Goal: Contribute content: Add original content to the website for others to see

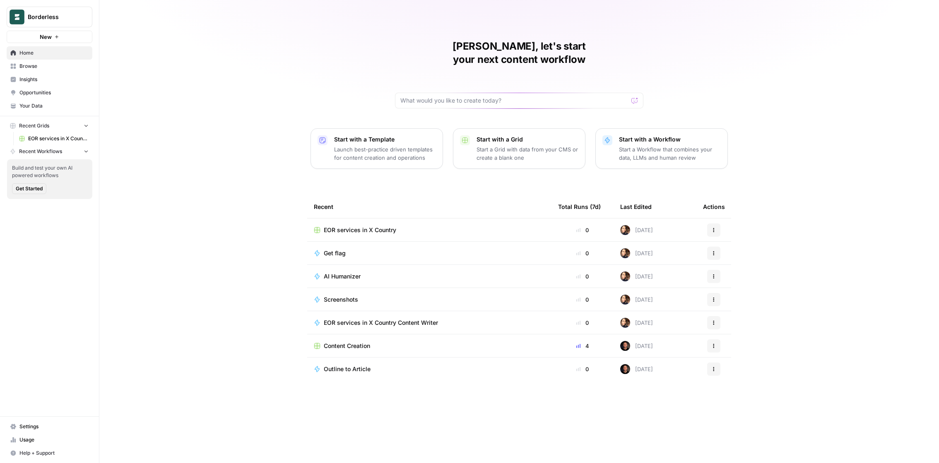
click at [27, 64] on span "Browse" at bounding box center [53, 66] width 69 height 7
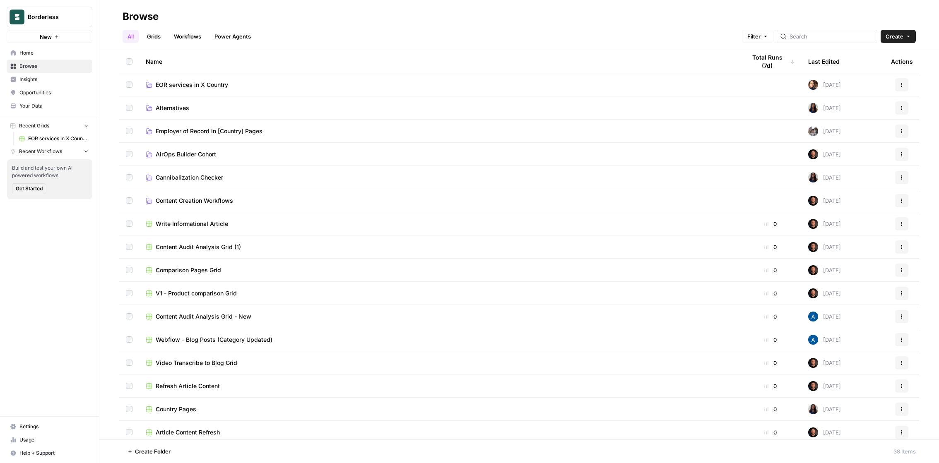
click at [211, 84] on span "EOR services in X Country" at bounding box center [192, 85] width 72 height 8
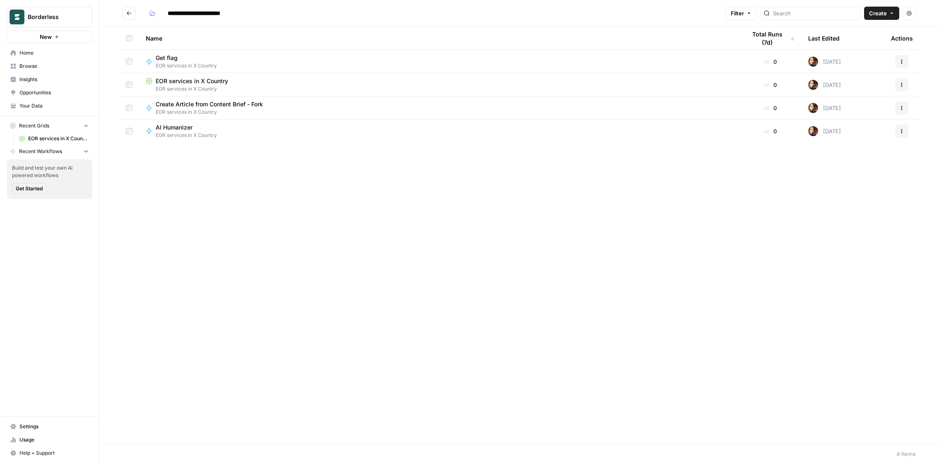
click at [198, 81] on span "EOR services in X Country" at bounding box center [192, 81] width 72 height 8
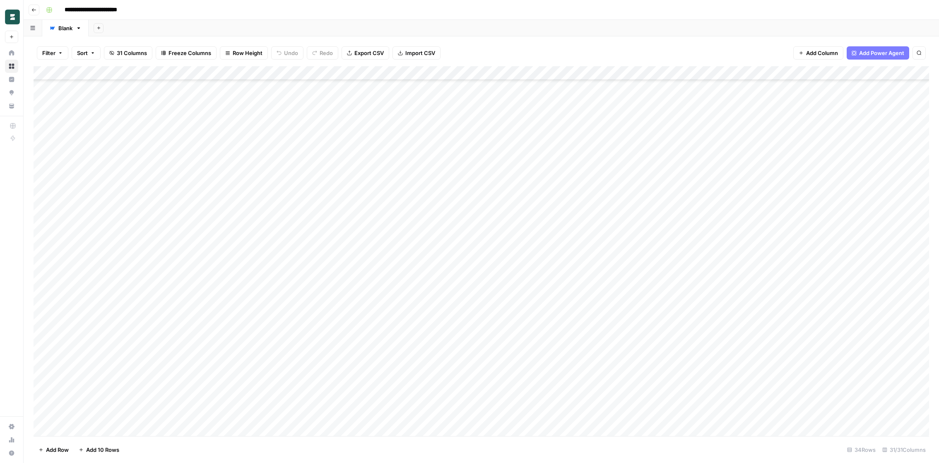
scroll to position [135, 0]
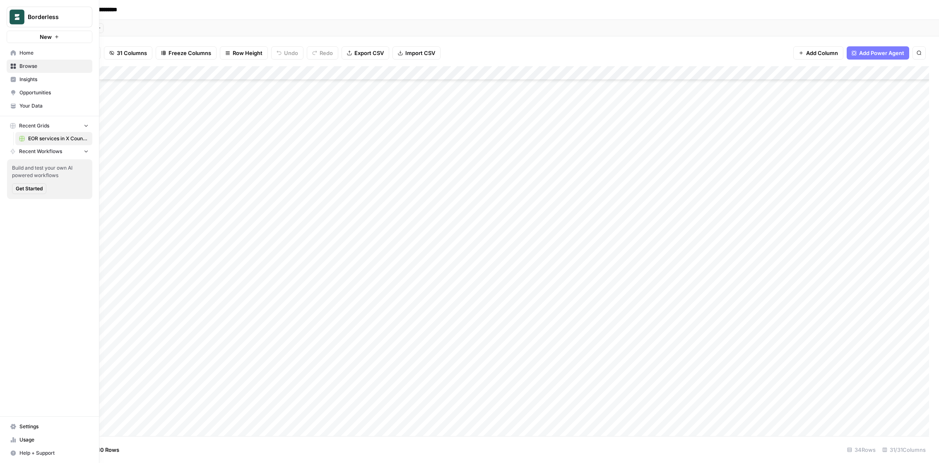
click at [31, 51] on span "Home" at bounding box center [53, 52] width 69 height 7
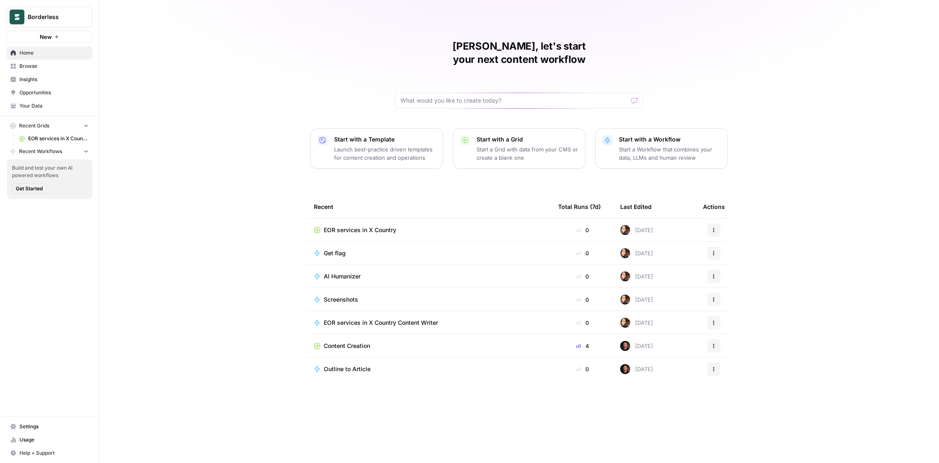
click at [31, 64] on span "Browse" at bounding box center [53, 66] width 69 height 7
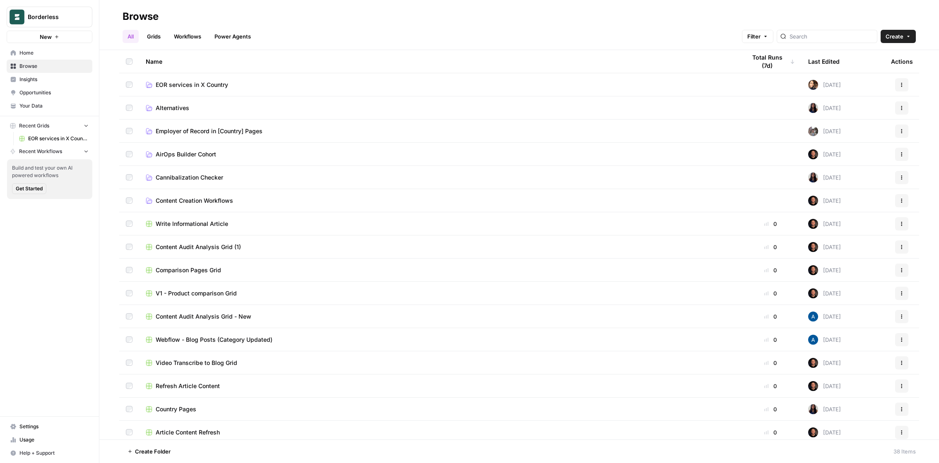
click at [191, 87] on span "EOR services in X Country" at bounding box center [192, 85] width 72 height 8
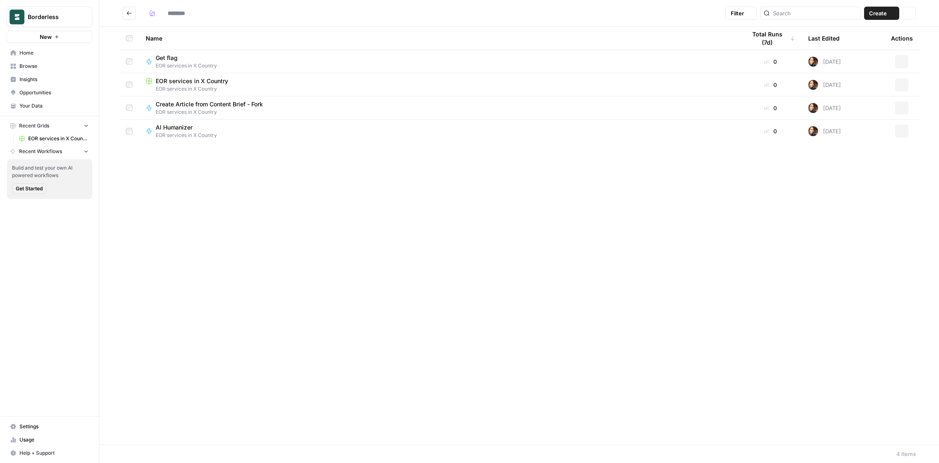
type input "**********"
click at [160, 78] on span "EOR services in X Country" at bounding box center [192, 81] width 72 height 8
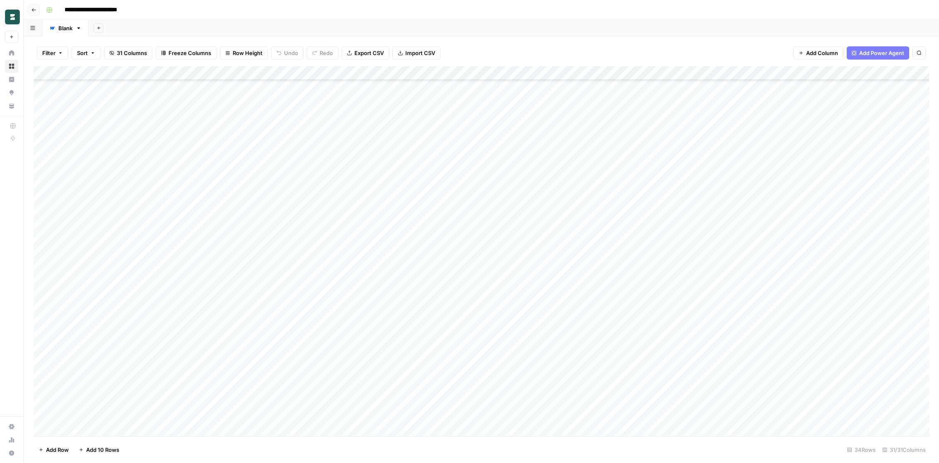
scroll to position [135, 0]
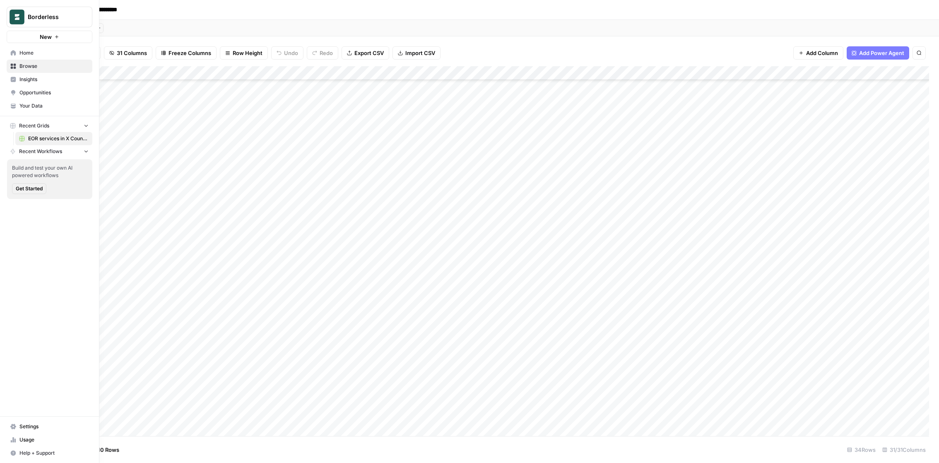
click at [26, 48] on link "Home" at bounding box center [50, 52] width 86 height 13
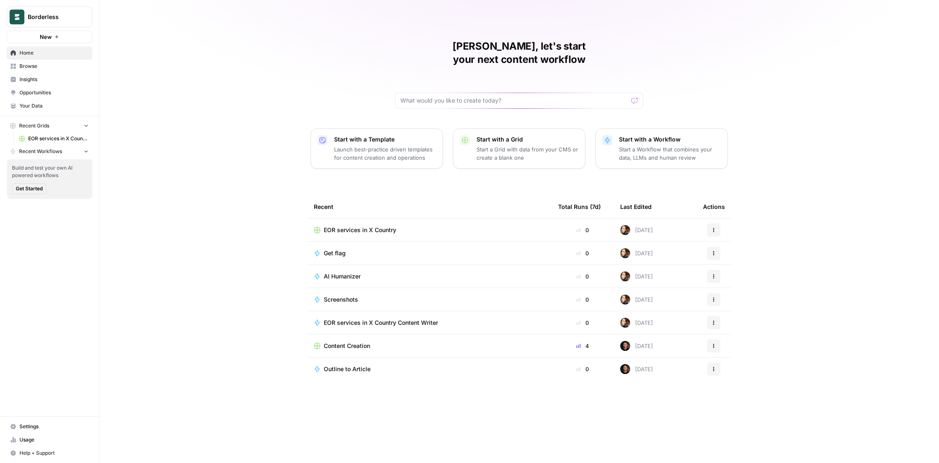
click at [30, 65] on span "Browse" at bounding box center [53, 66] width 69 height 7
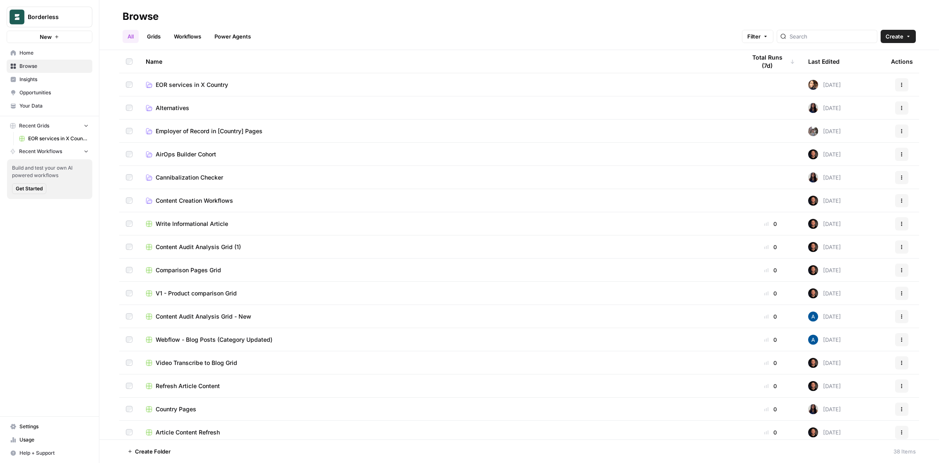
click at [164, 86] on span "EOR services in X Country" at bounding box center [192, 85] width 72 height 8
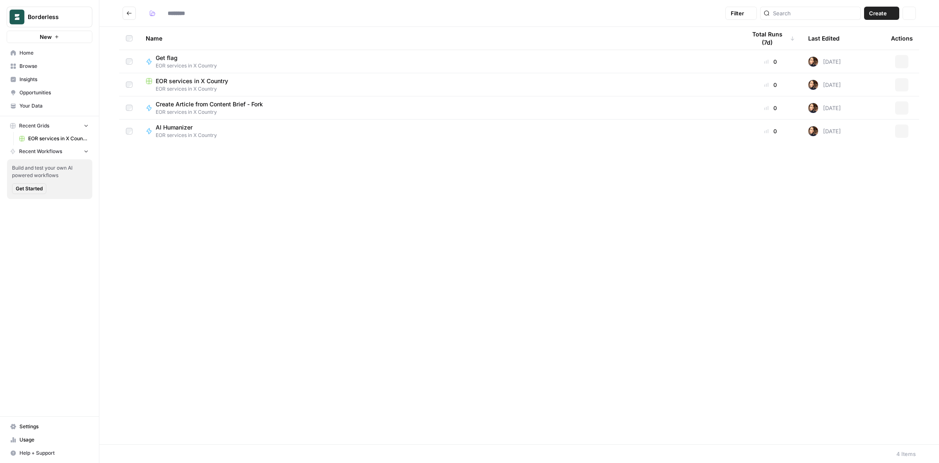
type input "**********"
click at [191, 81] on span "EOR services in X Country" at bounding box center [192, 81] width 72 height 8
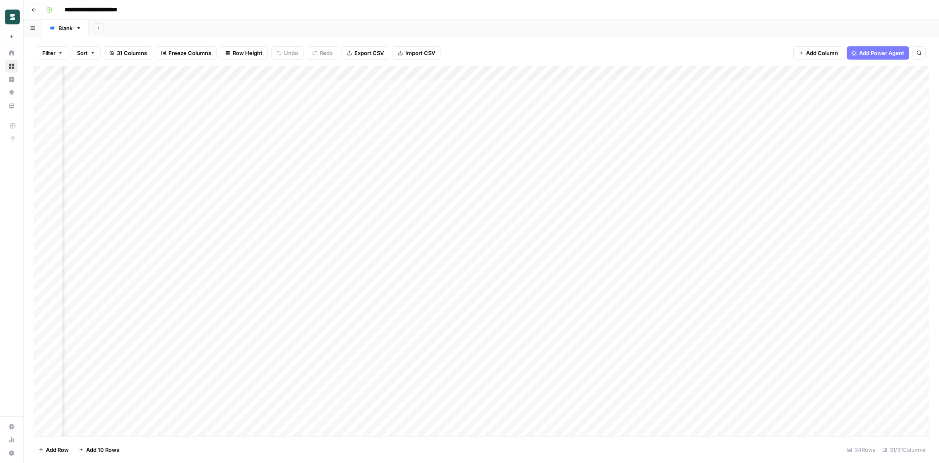
scroll to position [0, 1581]
drag, startPoint x: 829, startPoint y: 86, endPoint x: 841, endPoint y: 374, distance: 287.7
click at [841, 374] on div "Add Column" at bounding box center [482, 251] width 896 height 370
click at [824, 335] on div "Add Column" at bounding box center [482, 251] width 896 height 370
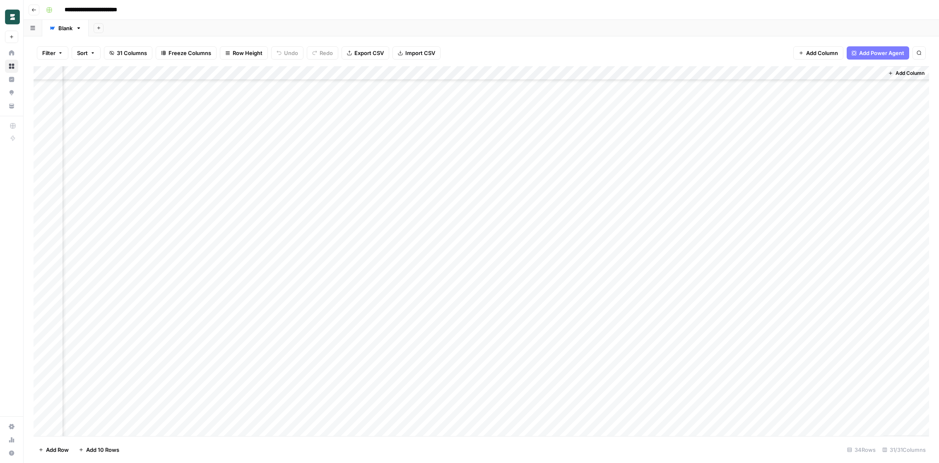
scroll to position [117, 1581]
click at [832, 311] on div "Add Column" at bounding box center [482, 251] width 896 height 370
click at [814, 418] on div "Add Column" at bounding box center [482, 251] width 896 height 370
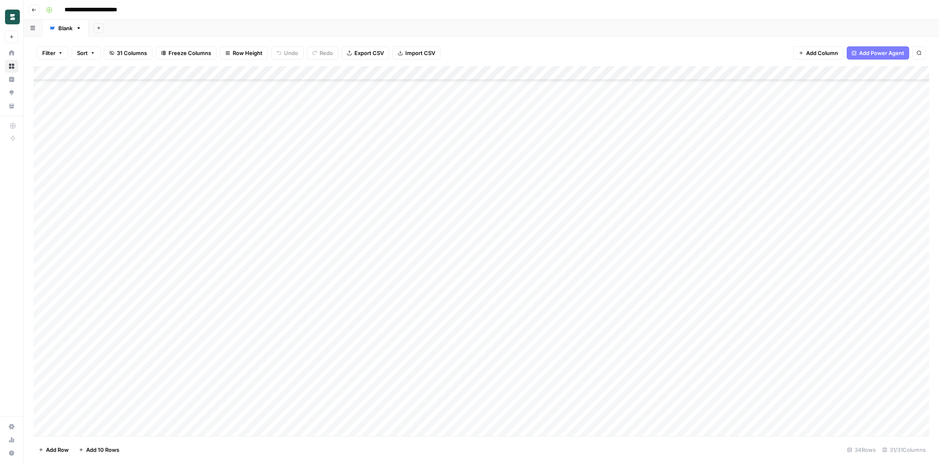
click at [79, 428] on div "Add Column" at bounding box center [482, 251] width 896 height 370
click at [160, 404] on div "Add Column" at bounding box center [482, 251] width 896 height 370
click at [184, 416] on div "Add Column" at bounding box center [482, 251] width 896 height 370
click at [181, 400] on div "Add Column" at bounding box center [482, 251] width 896 height 370
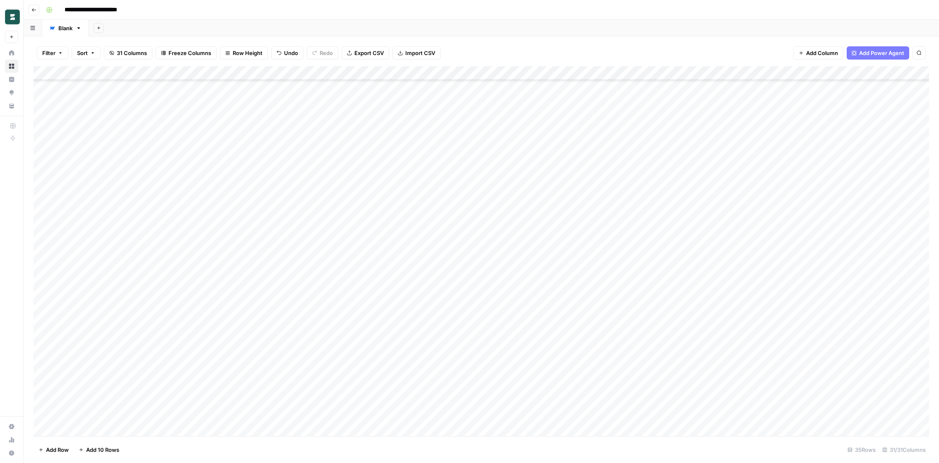
click at [161, 415] on div "Add Column" at bounding box center [482, 251] width 896 height 370
click at [161, 415] on textarea "**********" at bounding box center [138, 416] width 153 height 12
type textarea "**********"
click at [391, 415] on div "Add Column" at bounding box center [482, 251] width 896 height 370
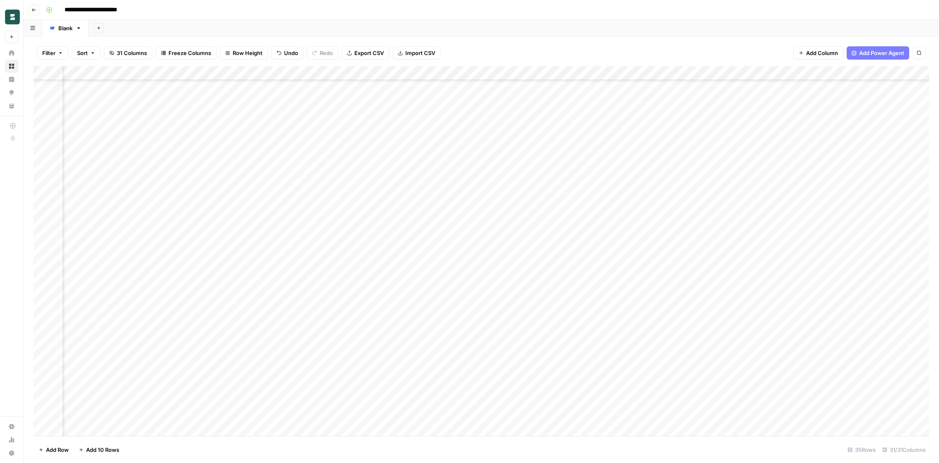
click at [150, 417] on div "Add Column" at bounding box center [482, 251] width 896 height 370
click at [198, 411] on div "Add Column" at bounding box center [482, 251] width 896 height 370
type textarea "**********"
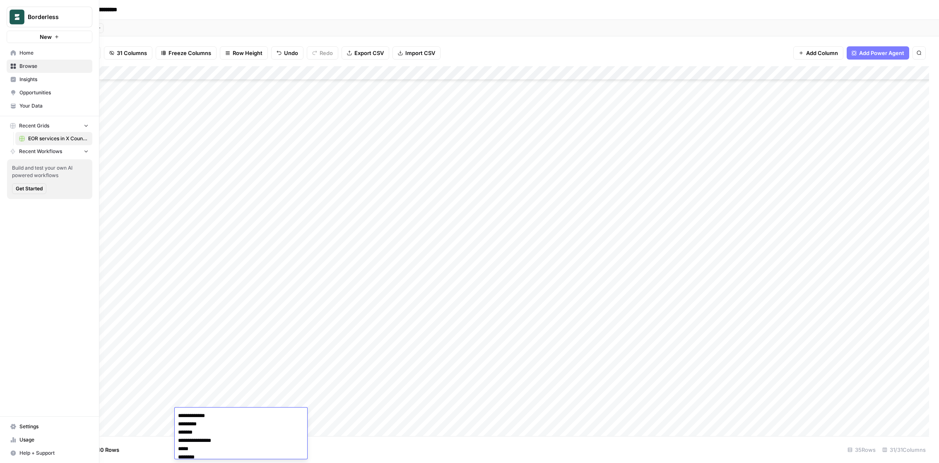
click at [16, 53] on link "Home" at bounding box center [50, 52] width 86 height 13
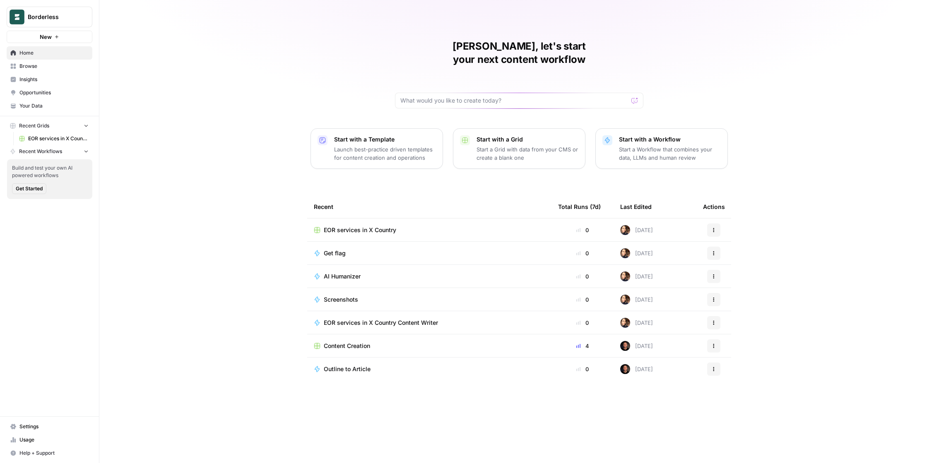
click at [15, 62] on link "Browse" at bounding box center [50, 66] width 86 height 13
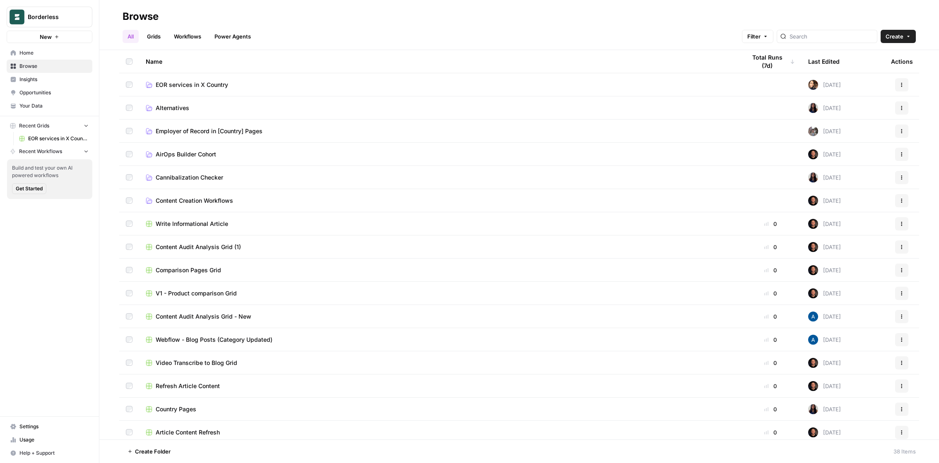
click at [219, 86] on span "EOR services in X Country" at bounding box center [192, 85] width 72 height 8
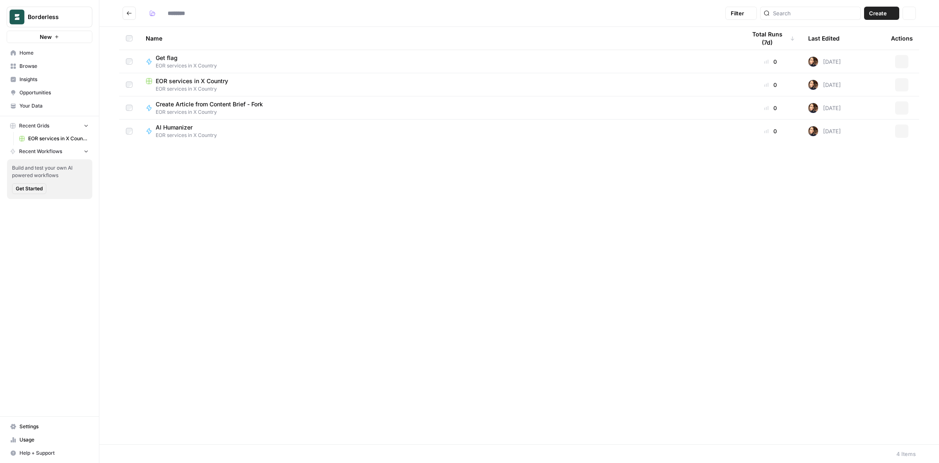
type input "**********"
click at [217, 80] on span "EOR services in X Country" at bounding box center [192, 81] width 72 height 8
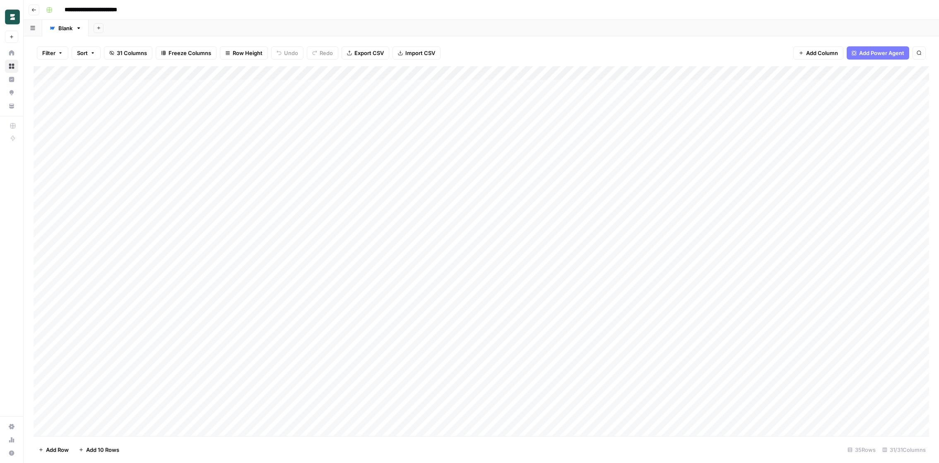
drag, startPoint x: 127, startPoint y: 88, endPoint x: 141, endPoint y: 253, distance: 165.8
click at [141, 254] on div "Add Column" at bounding box center [482, 251] width 896 height 370
drag, startPoint x: 147, startPoint y: 282, endPoint x: 146, endPoint y: 349, distance: 66.7
click at [146, 349] on div "Add Column" at bounding box center [482, 251] width 896 height 370
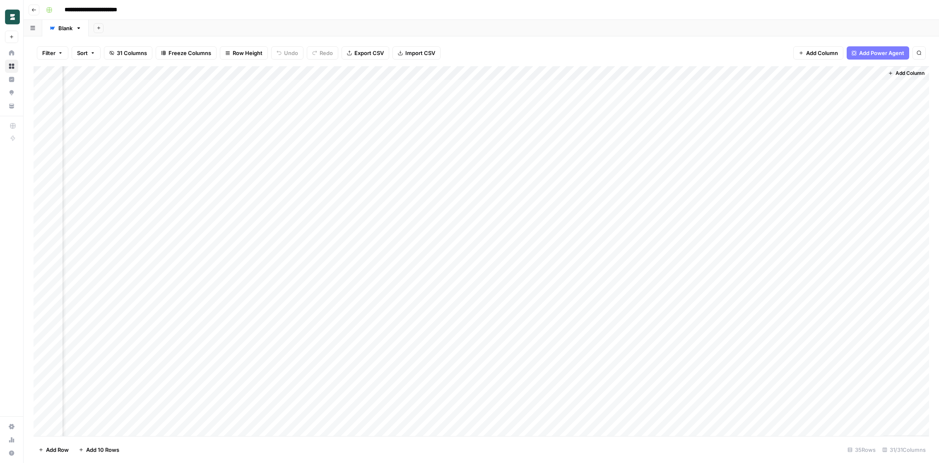
drag, startPoint x: 830, startPoint y: 91, endPoint x: 830, endPoint y: 409, distance: 318.0
click at [830, 409] on div "Add Column" at bounding box center [482, 251] width 896 height 370
click at [817, 277] on div "Add Column" at bounding box center [482, 251] width 896 height 370
drag, startPoint x: 815, startPoint y: 276, endPoint x: 813, endPoint y: 397, distance: 120.9
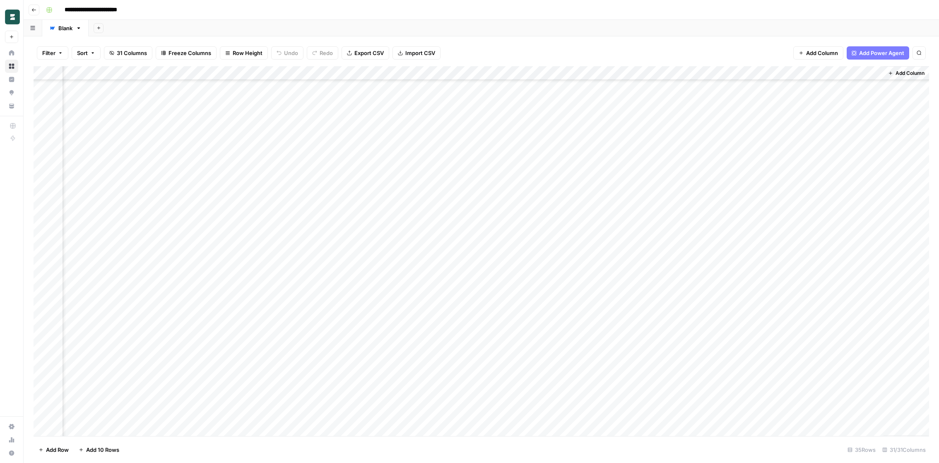
click at [813, 397] on div "Add Column" at bounding box center [482, 251] width 896 height 370
click at [673, 207] on div "Add Column" at bounding box center [482, 251] width 896 height 370
click at [415, 205] on div "Add Column" at bounding box center [482, 251] width 896 height 370
click at [564, 205] on div "Add Column" at bounding box center [482, 251] width 896 height 370
click at [564, 222] on div "Add Column" at bounding box center [482, 251] width 896 height 370
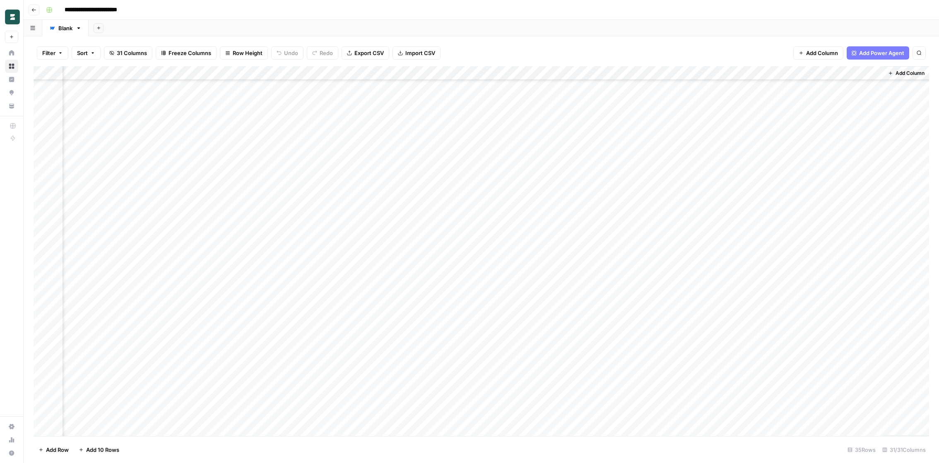
click at [609, 277] on div "Add Column" at bounding box center [482, 251] width 896 height 370
click at [429, 272] on div "Add Column" at bounding box center [482, 251] width 896 height 370
click at [275, 278] on div "Add Column" at bounding box center [482, 251] width 896 height 370
click at [352, 272] on div "Add Column" at bounding box center [482, 251] width 896 height 370
click at [474, 216] on div "Add Column" at bounding box center [482, 251] width 896 height 370
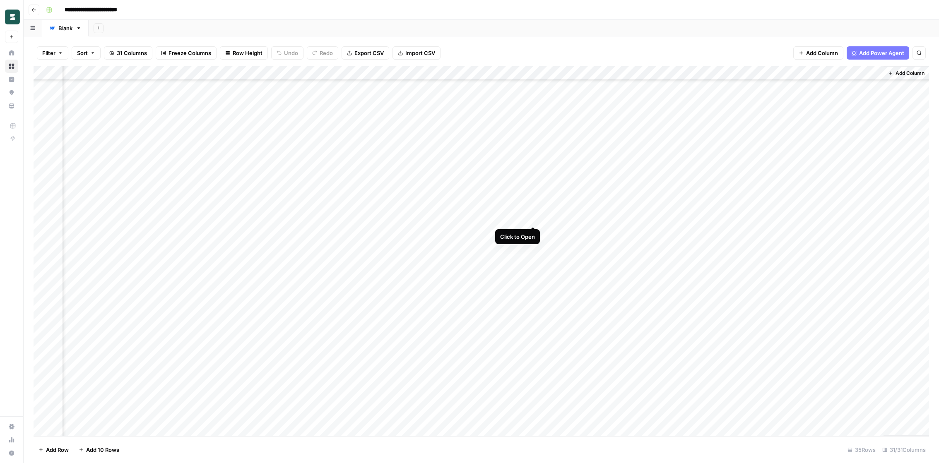
click at [533, 217] on div "Add Column" at bounding box center [482, 251] width 896 height 370
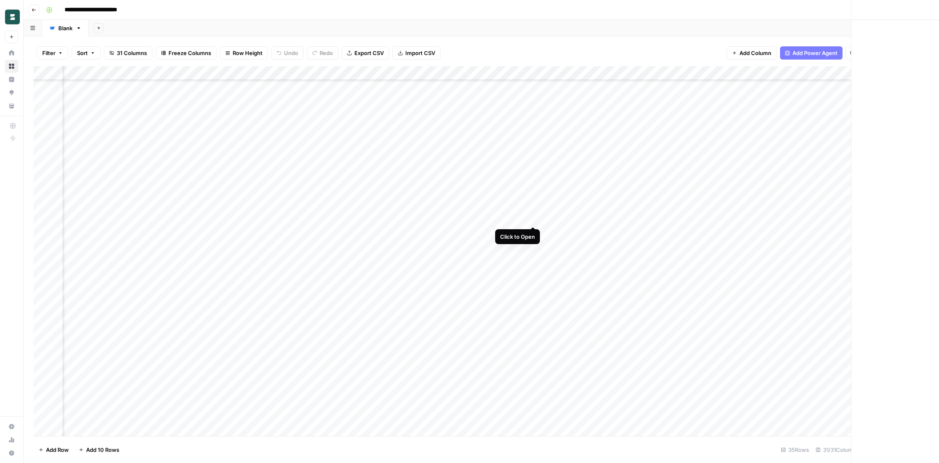
scroll to position [149, 1580]
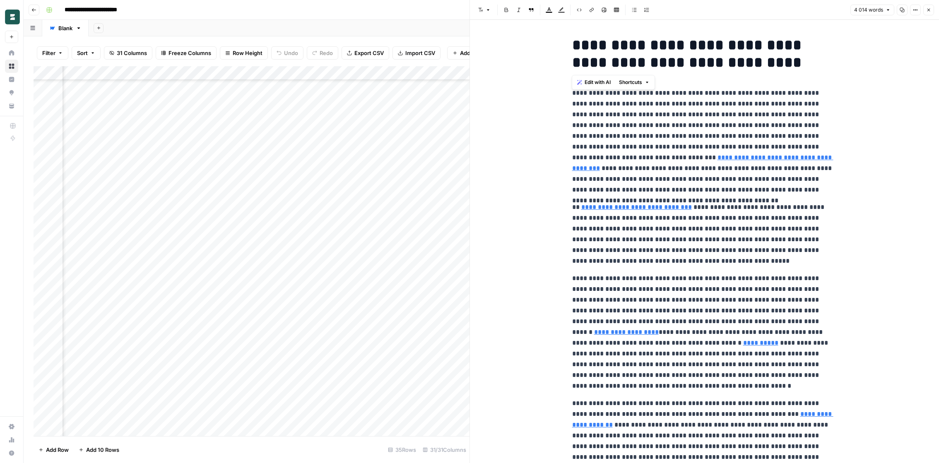
drag, startPoint x: 573, startPoint y: 43, endPoint x: 736, endPoint y: 65, distance: 165.0
click at [736, 65] on h1 "**********" at bounding box center [704, 53] width 265 height 35
click at [685, 106] on p "**********" at bounding box center [704, 142] width 265 height 108
drag, startPoint x: 572, startPoint y: 93, endPoint x: 716, endPoint y: 457, distance: 391.0
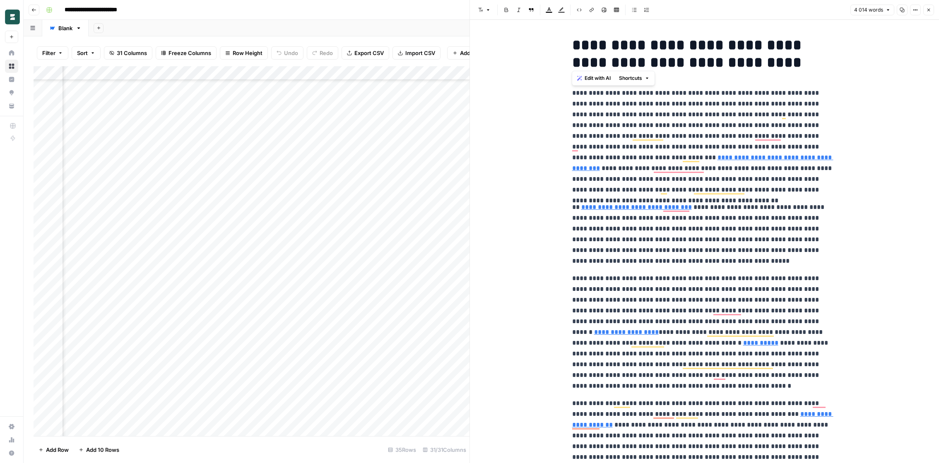
click at [585, 42] on h1 "**********" at bounding box center [704, 53] width 265 height 35
click at [930, 11] on icon "button" at bounding box center [928, 9] width 5 height 5
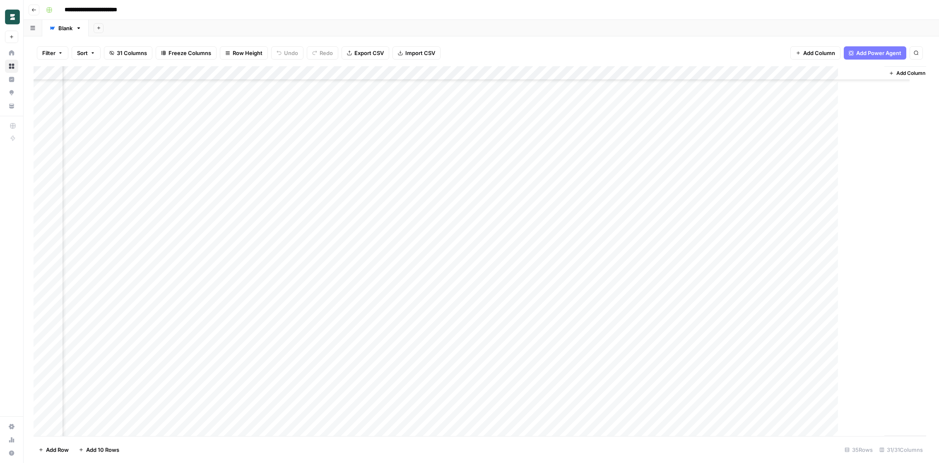
scroll to position [149, 1571]
click at [543, 276] on div "Add Column" at bounding box center [482, 251] width 896 height 370
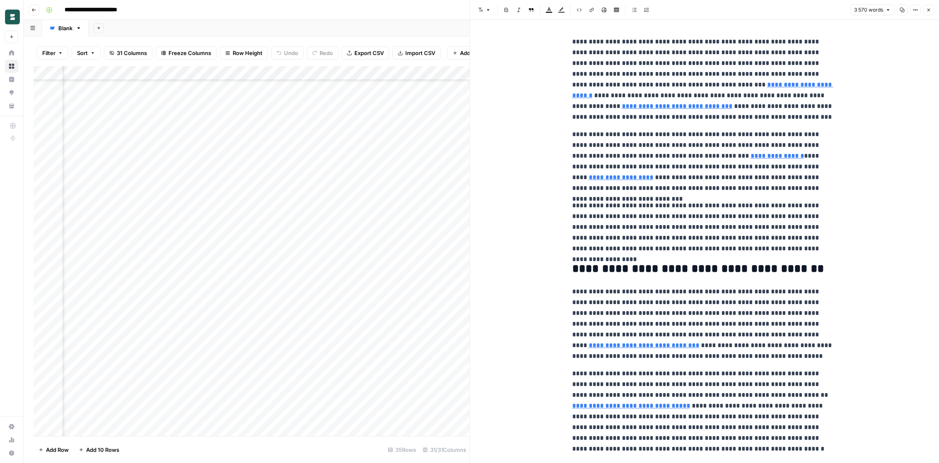
click at [930, 12] on icon "button" at bounding box center [928, 9] width 5 height 5
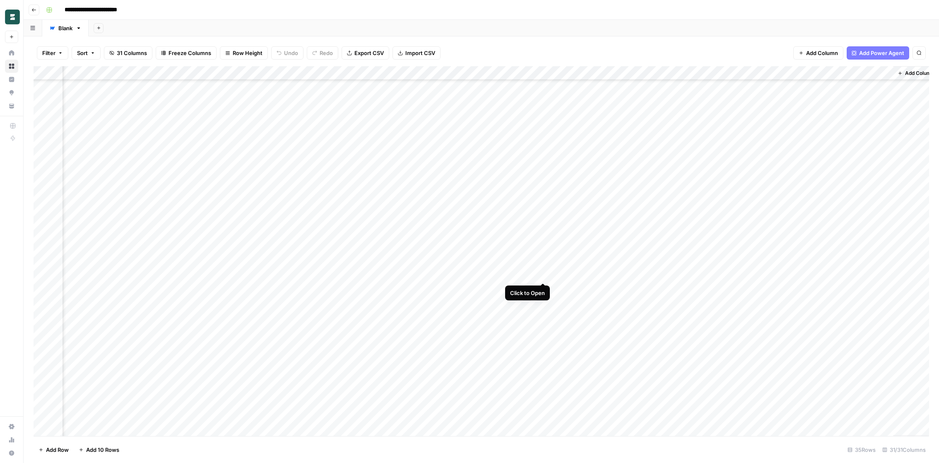
click at [542, 275] on div "Add Column" at bounding box center [482, 251] width 896 height 370
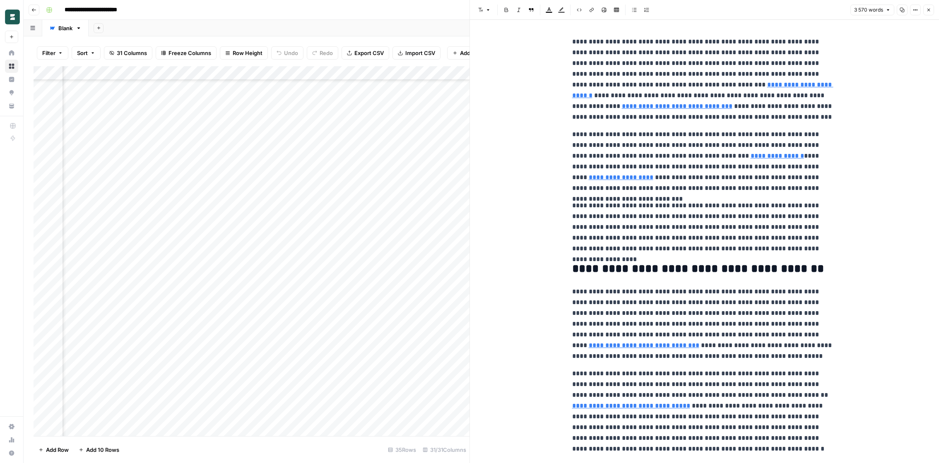
click at [618, 181] on p "**********" at bounding box center [704, 161] width 265 height 65
copy div "**********"
click at [927, 12] on icon "button" at bounding box center [928, 9] width 5 height 5
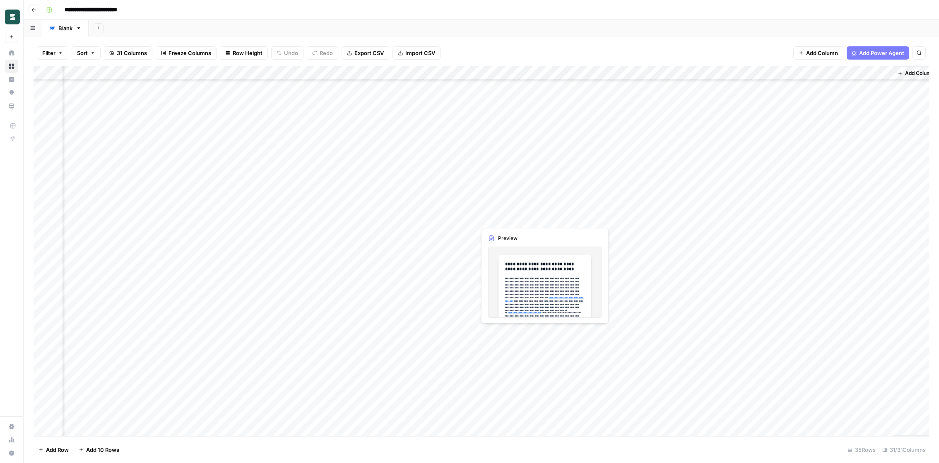
click at [500, 218] on div "Add Column" at bounding box center [482, 251] width 896 height 370
click at [543, 219] on div "Add Column" at bounding box center [482, 251] width 896 height 370
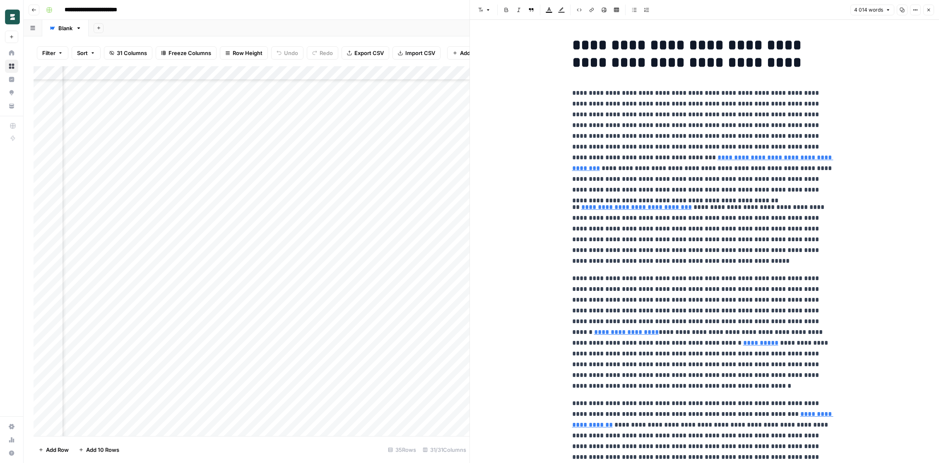
click at [586, 118] on p "**********" at bounding box center [704, 142] width 265 height 108
drag, startPoint x: 574, startPoint y: 43, endPoint x: 744, endPoint y: 63, distance: 171.8
click at [744, 63] on h1 "**********" at bounding box center [704, 53] width 265 height 35
click at [734, 100] on p "**********" at bounding box center [704, 142] width 265 height 108
drag, startPoint x: 738, startPoint y: 69, endPoint x: 533, endPoint y: 65, distance: 204.6
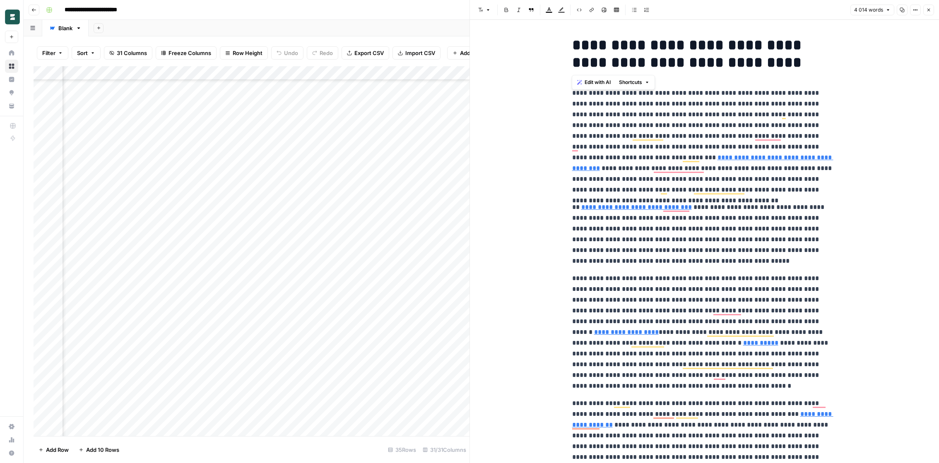
click at [928, 10] on icon "button" at bounding box center [928, 9] width 5 height 5
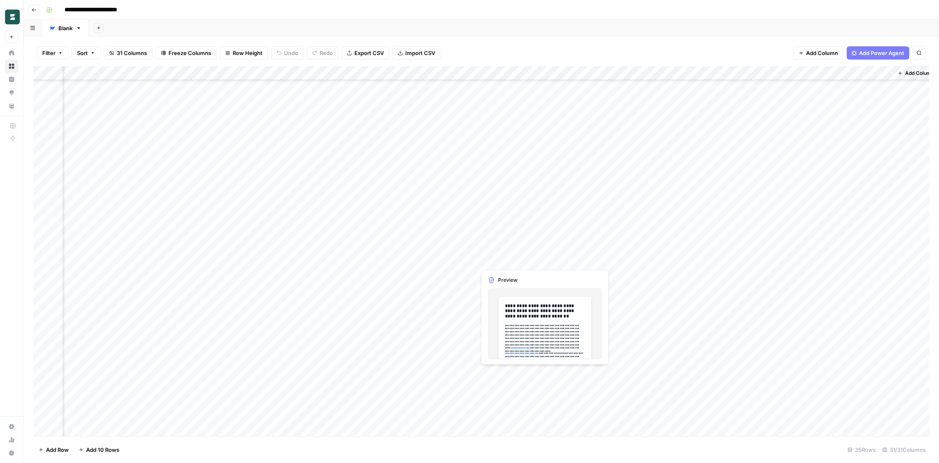
click at [486, 375] on div "Add Column" at bounding box center [482, 251] width 896 height 370
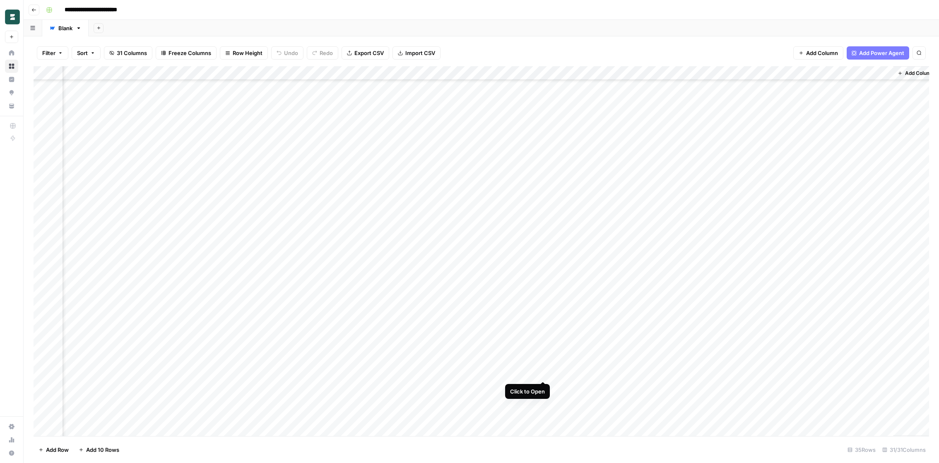
click at [542, 374] on div "Add Column" at bounding box center [482, 251] width 896 height 370
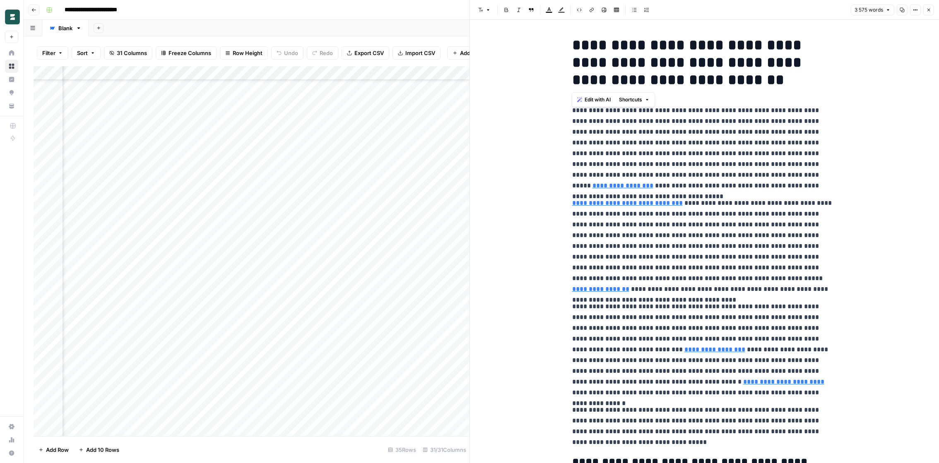
drag, startPoint x: 704, startPoint y: 87, endPoint x: 561, endPoint y: 31, distance: 153.7
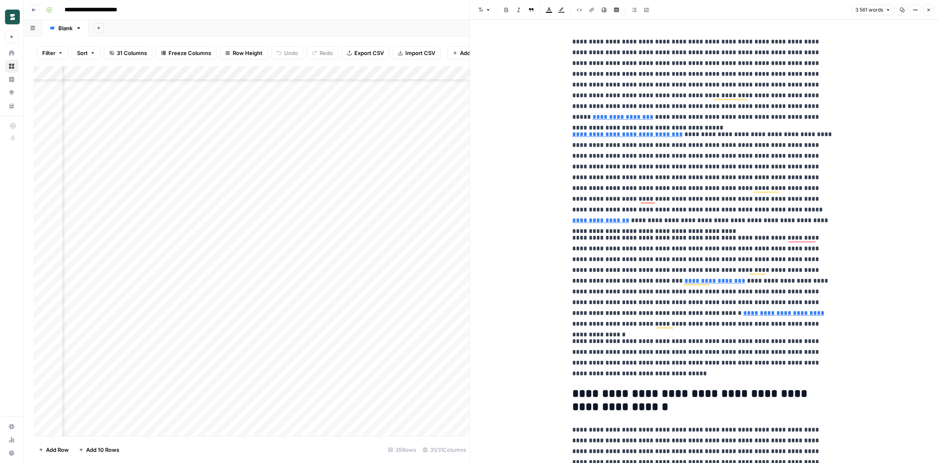
click at [928, 11] on icon "button" at bounding box center [929, 10] width 3 height 3
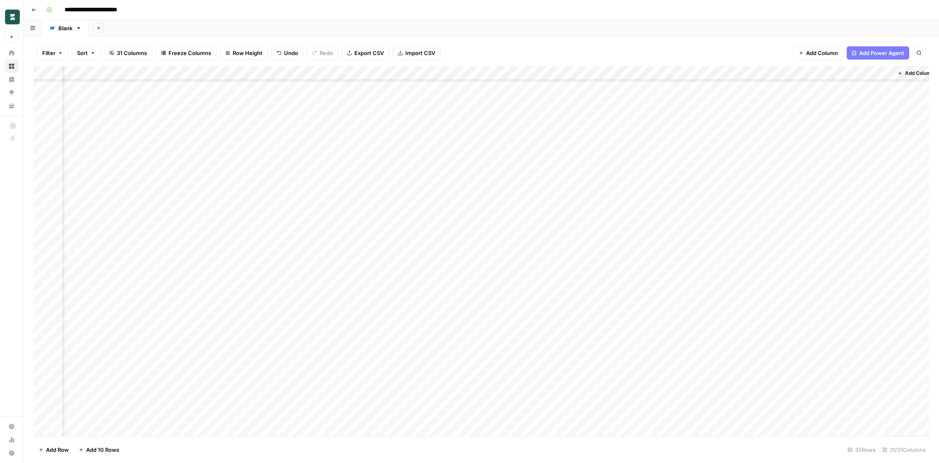
click at [790, 276] on div "Add Column" at bounding box center [482, 251] width 896 height 370
click at [543, 274] on div "Add Column" at bounding box center [482, 251] width 896 height 370
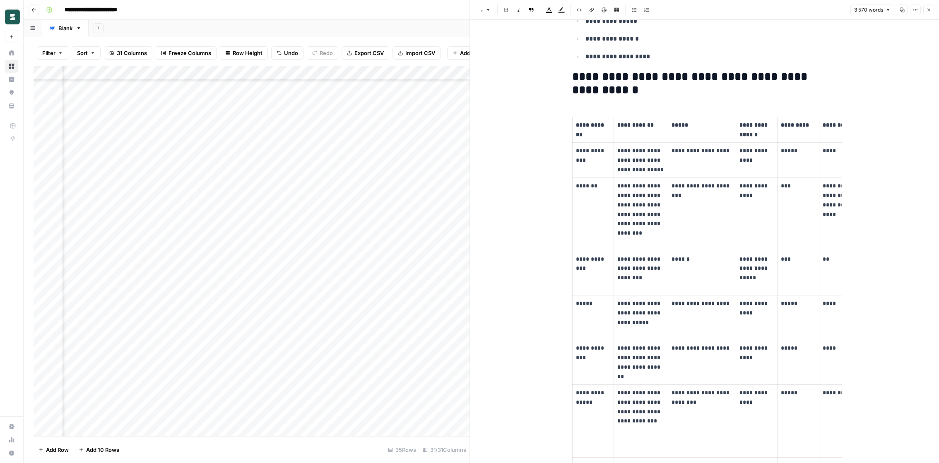
scroll to position [621, 0]
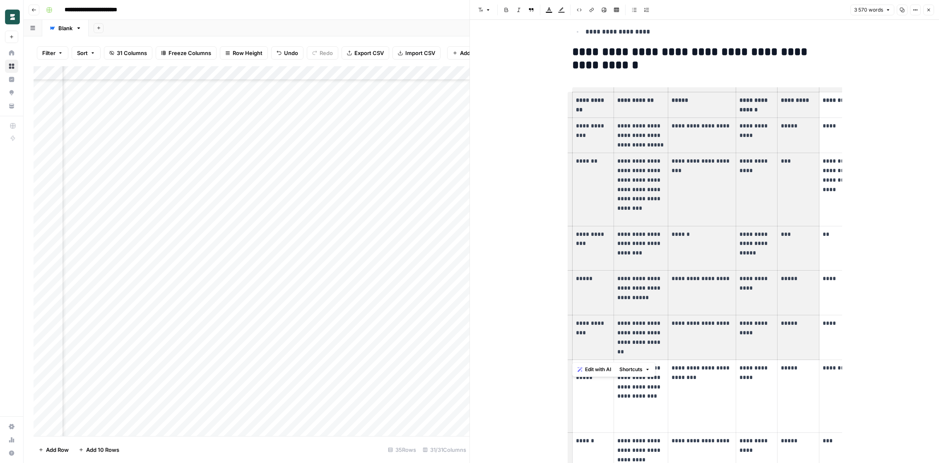
drag, startPoint x: 575, startPoint y: 106, endPoint x: 788, endPoint y: 321, distance: 303.7
click at [788, 321] on tbody "**********" at bounding box center [806, 370] width 469 height 557
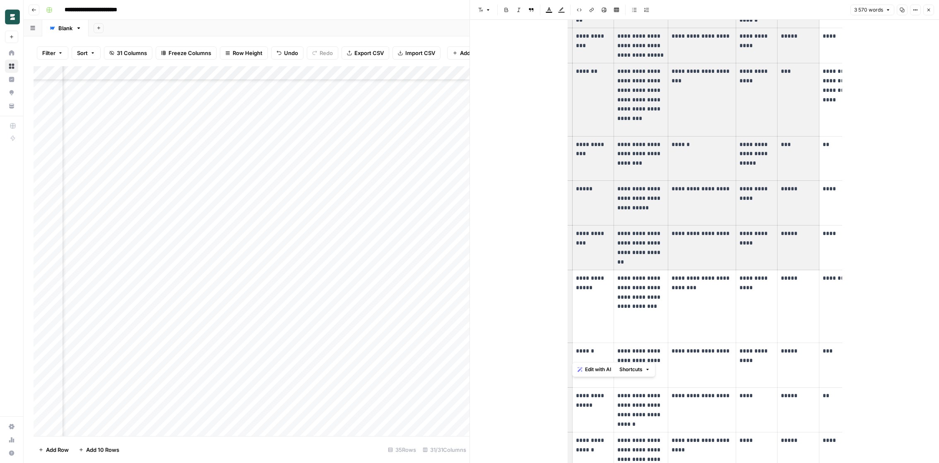
scroll to position [711, 0]
click at [932, 10] on button "Close" at bounding box center [928, 10] width 11 height 11
